Goal: Task Accomplishment & Management: Manage account settings

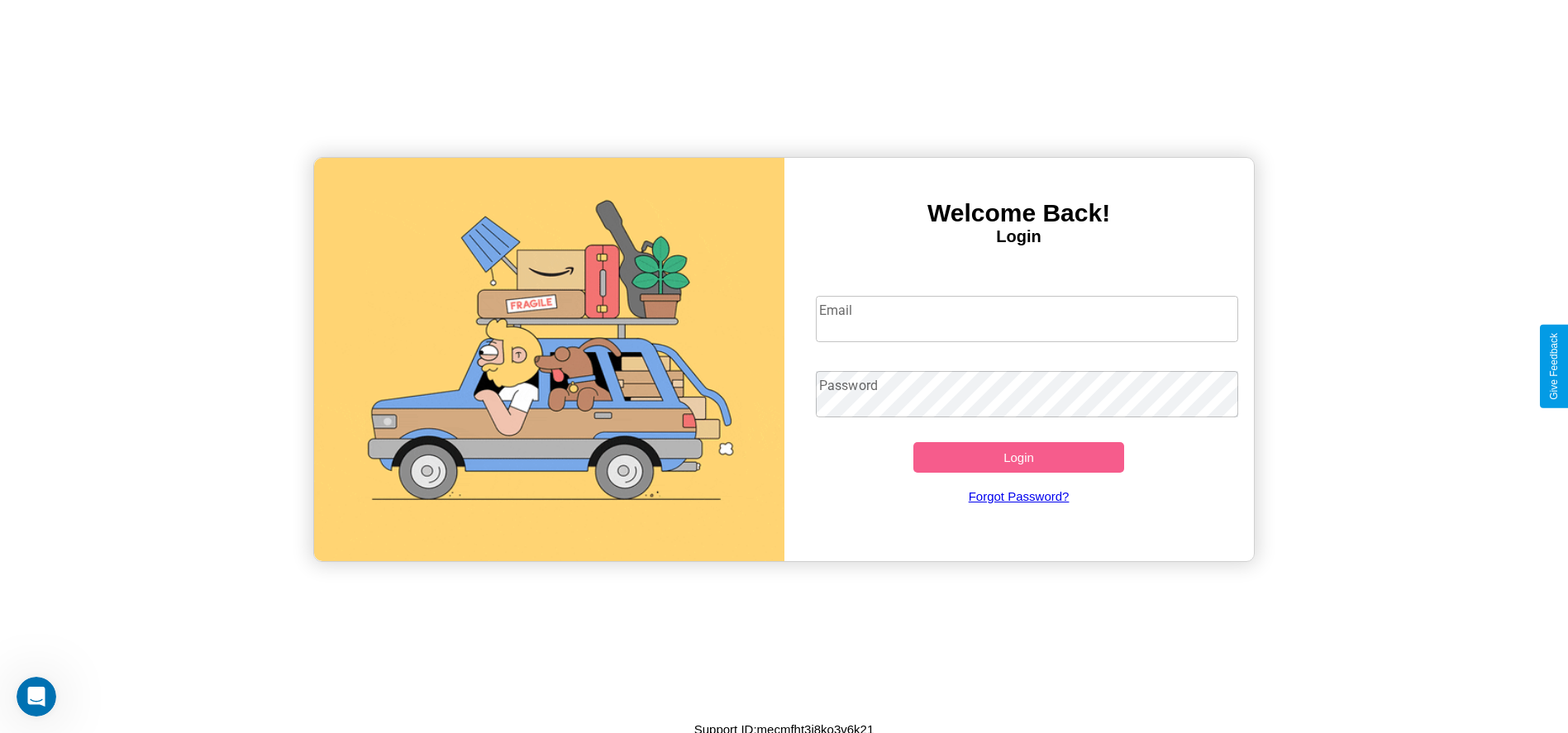
click at [1027, 318] on input "Email" at bounding box center [1027, 319] width 422 height 47
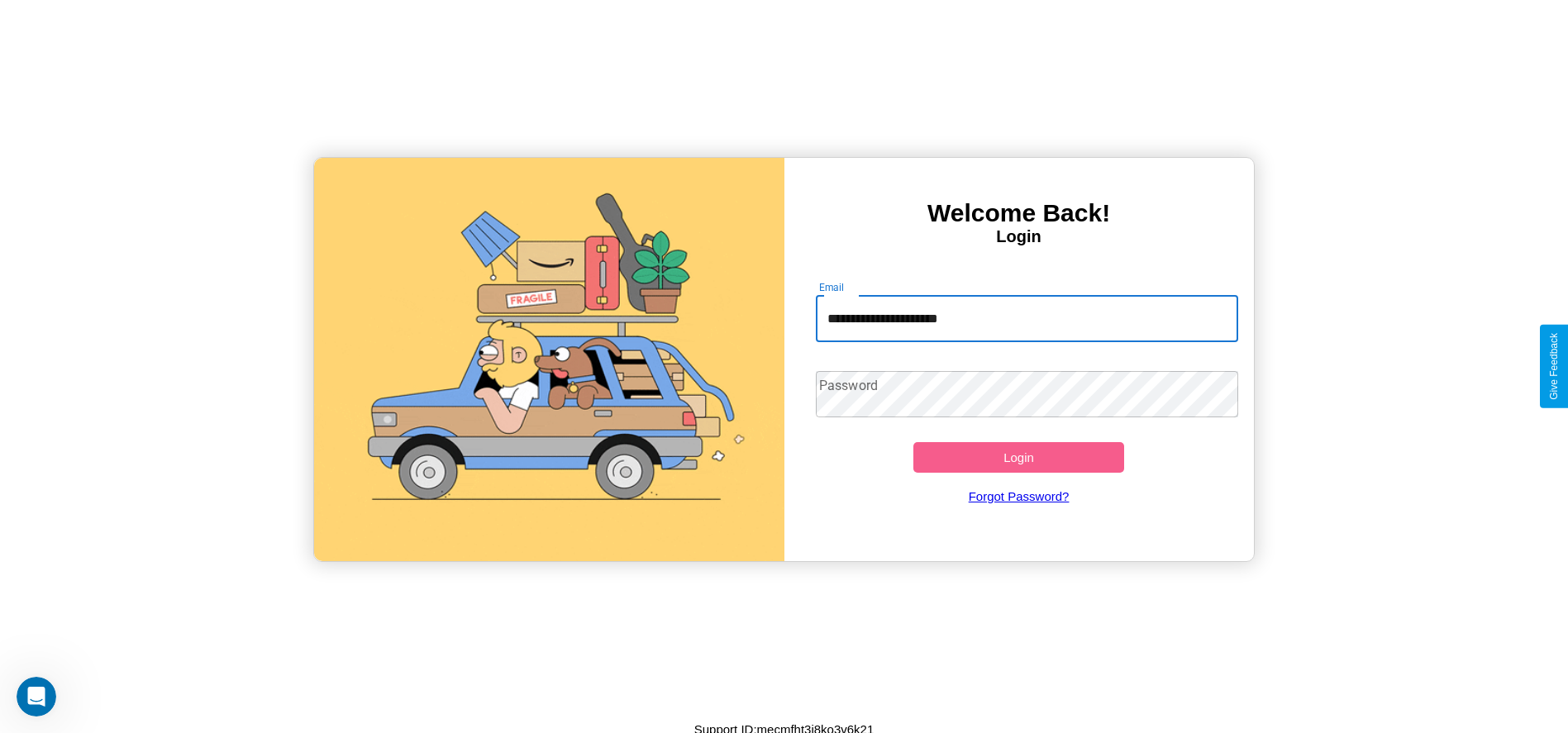
type input "**********"
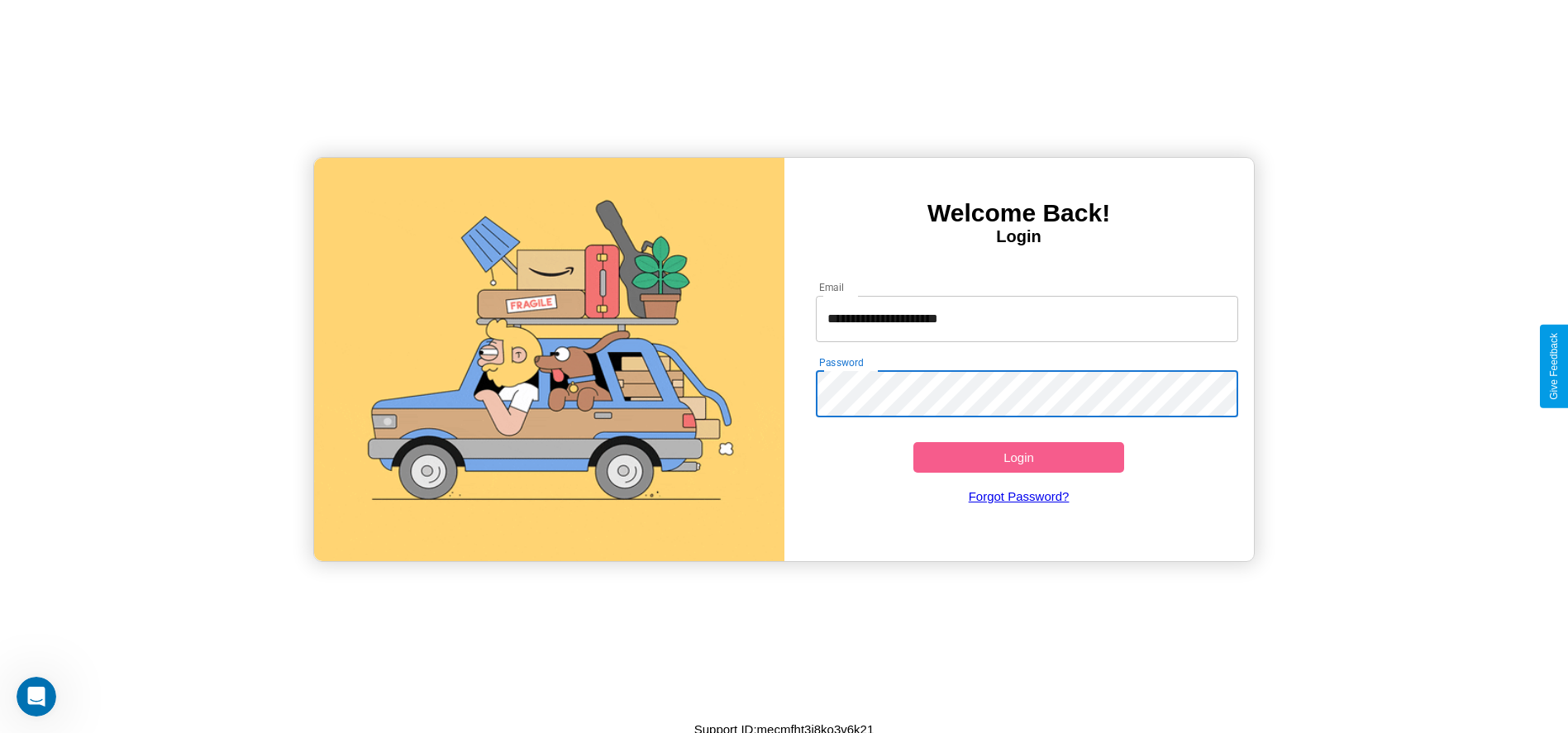
click at [1019, 457] on button "Login" at bounding box center [1019, 457] width 212 height 30
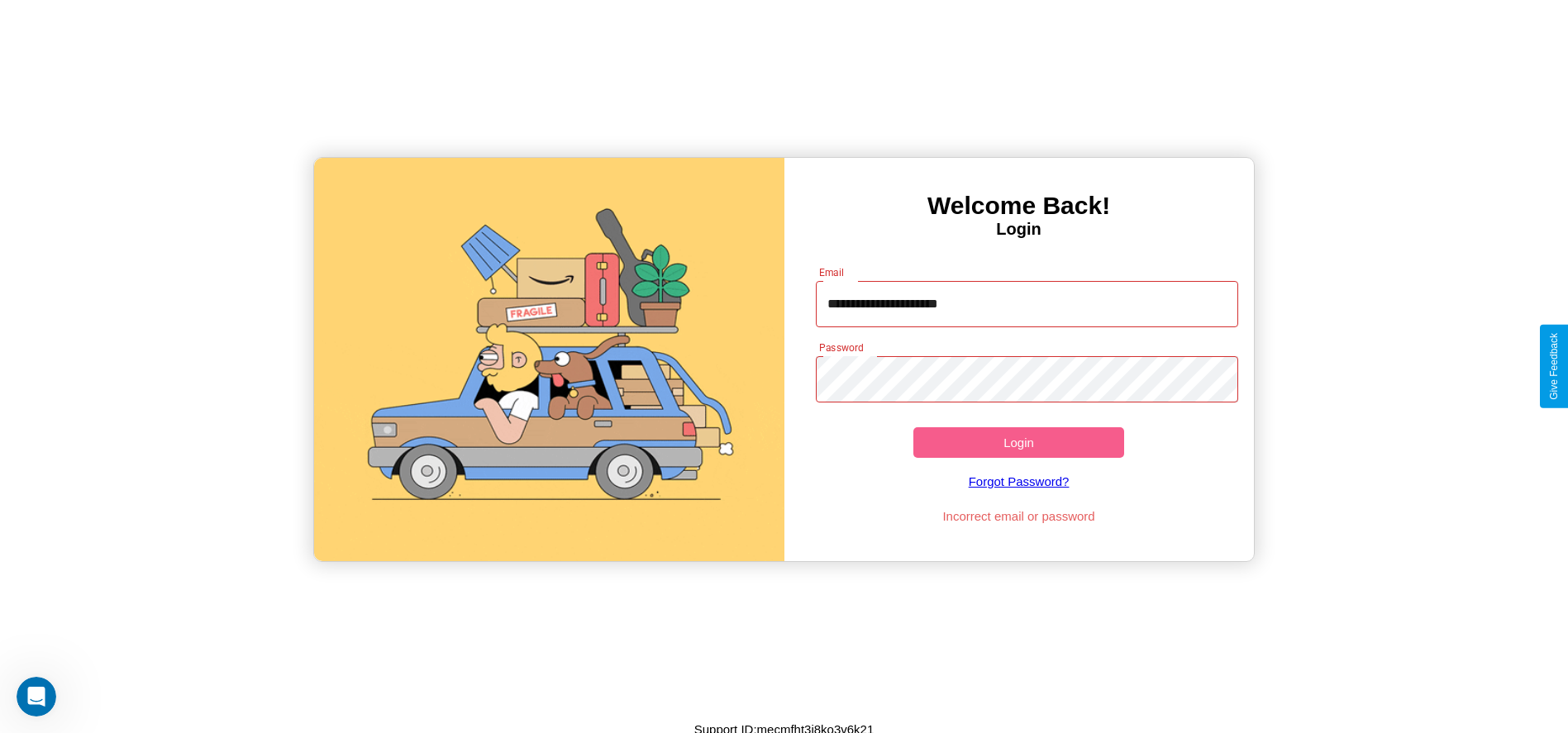
click at [1019, 442] on button "Login" at bounding box center [1019, 442] width 212 height 30
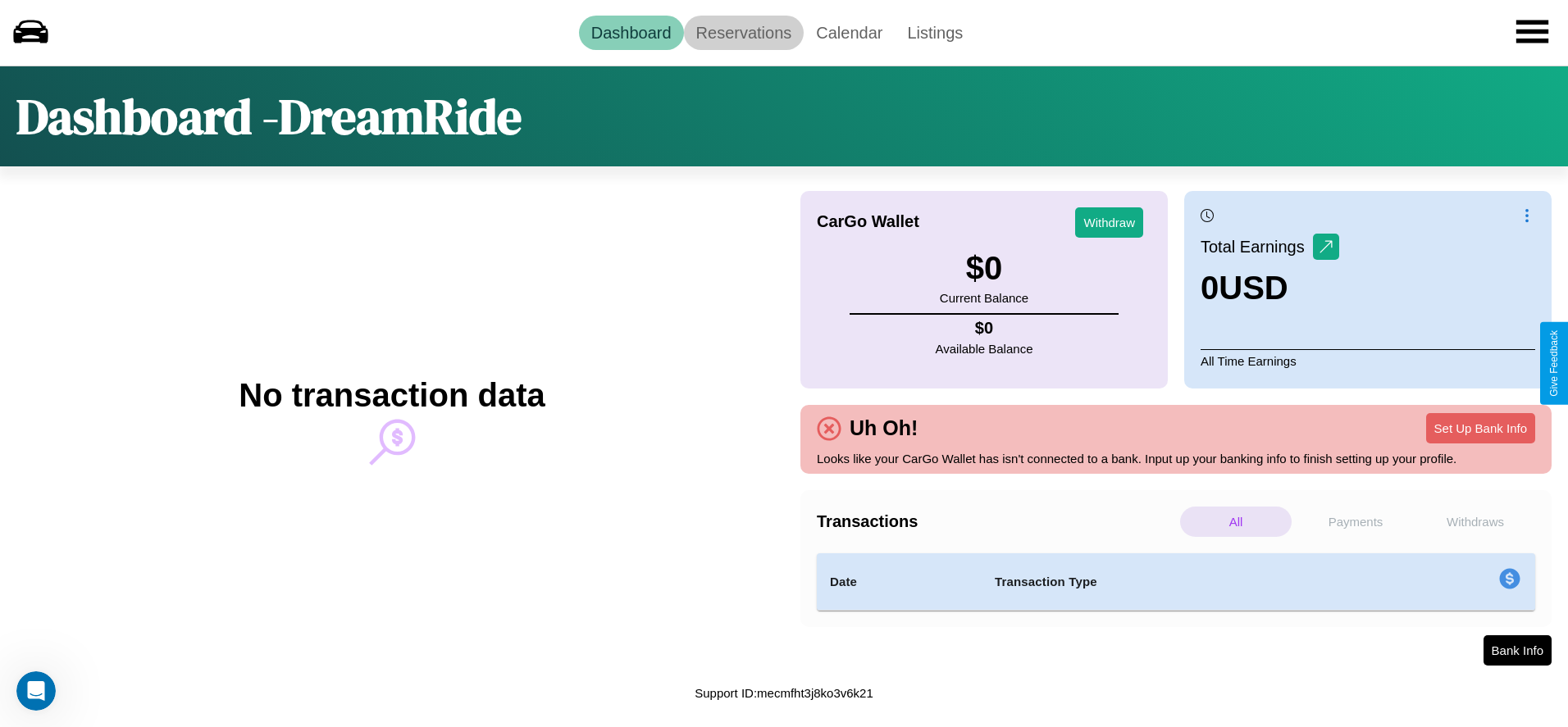
click at [743, 32] on link "Reservations" at bounding box center [744, 33] width 121 height 34
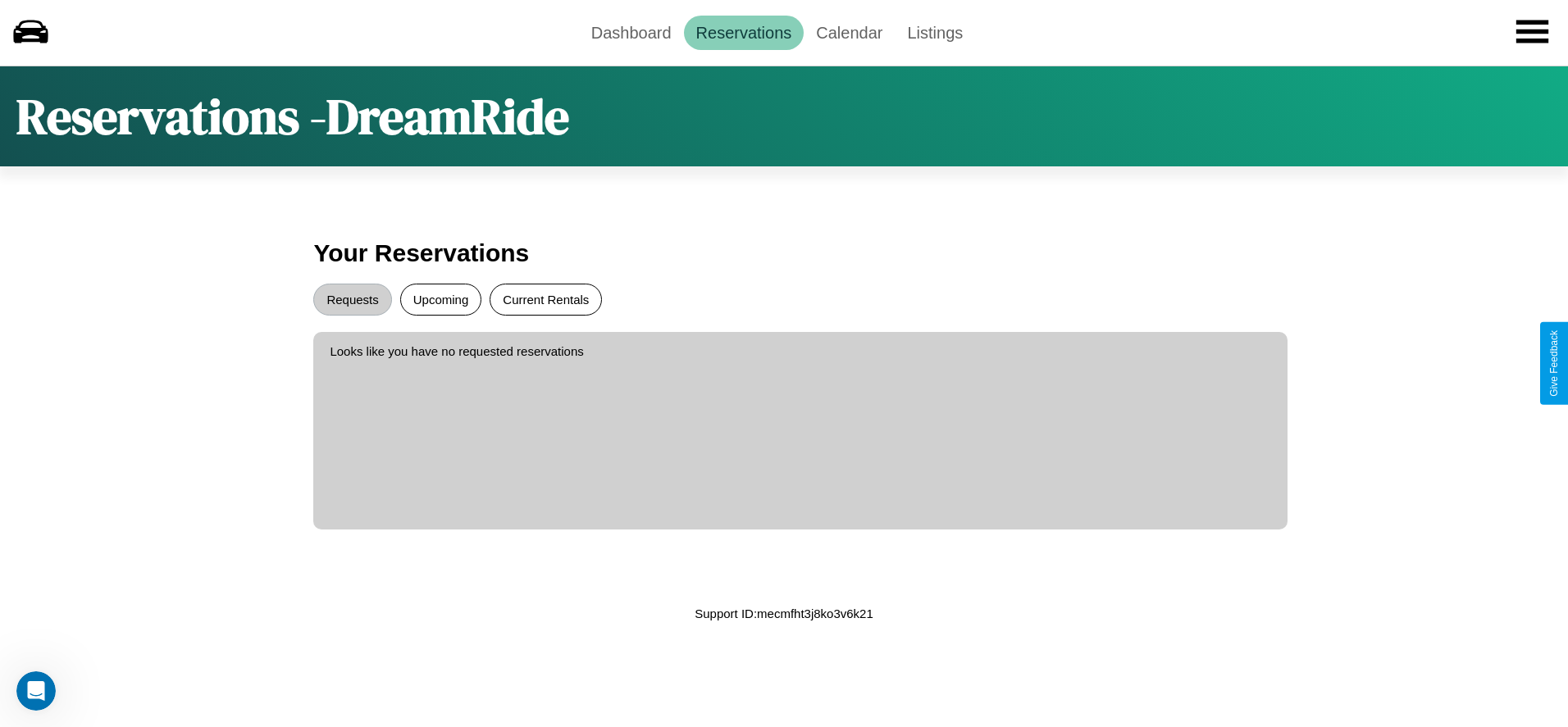
click at [545, 299] on button "Current Rentals" at bounding box center [545, 299] width 112 height 32
click at [352, 299] on button "Requests" at bounding box center [352, 299] width 78 height 32
click at [848, 32] on link "Calendar" at bounding box center [849, 33] width 91 height 34
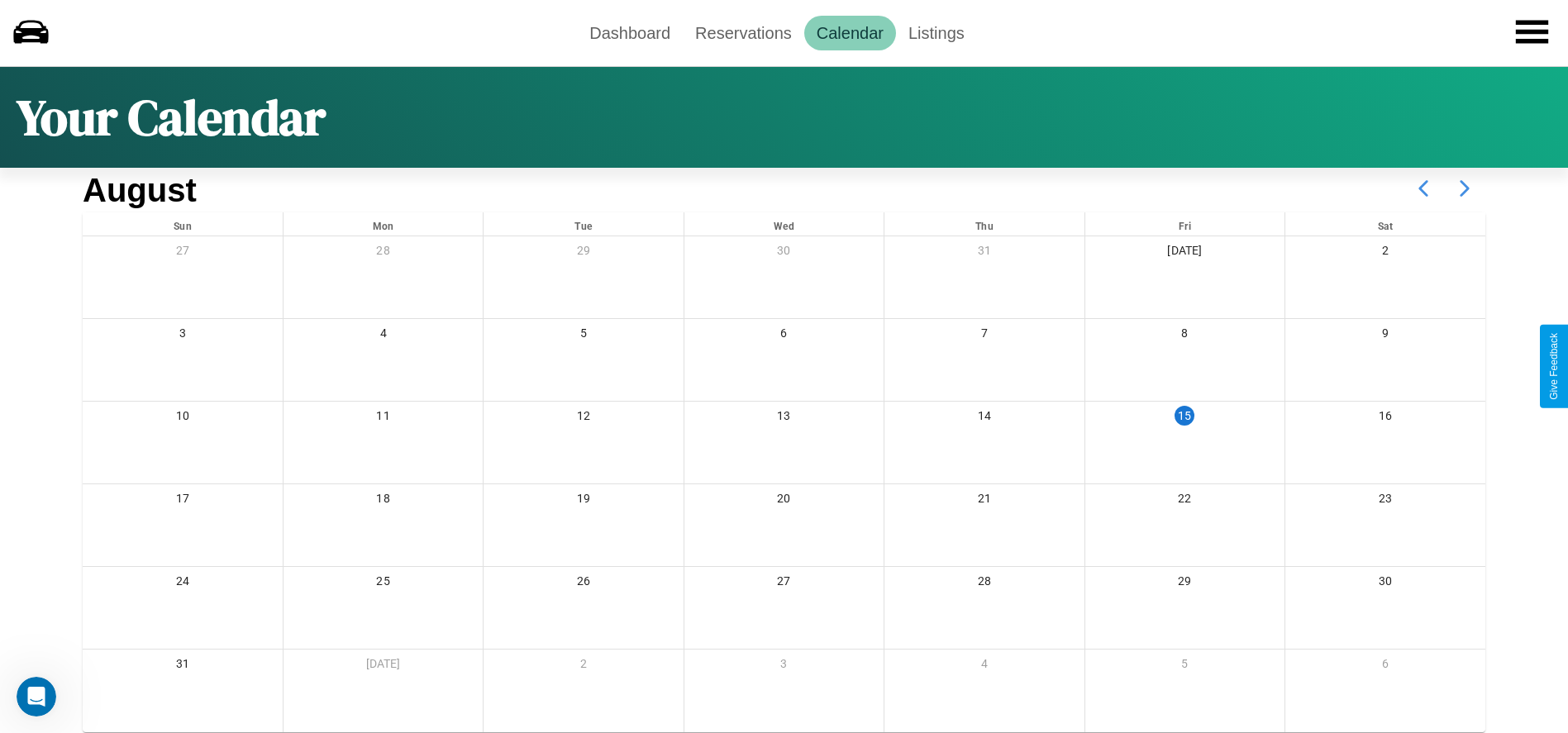
click at [1465, 188] on icon at bounding box center [1465, 188] width 41 height 41
